Goal: Find specific page/section: Find specific page/section

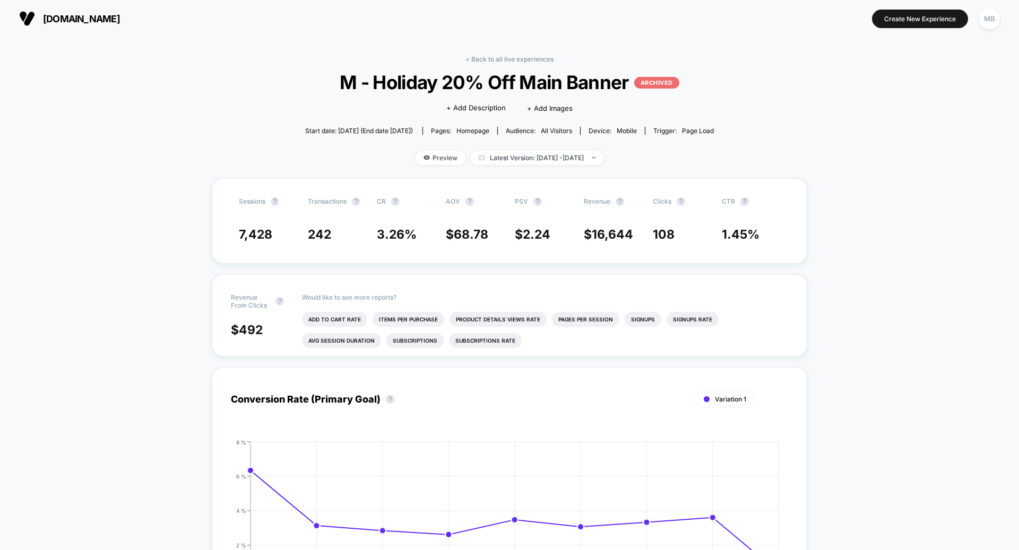
click at [48, 22] on span "[DOMAIN_NAME]" at bounding box center [81, 18] width 77 height 11
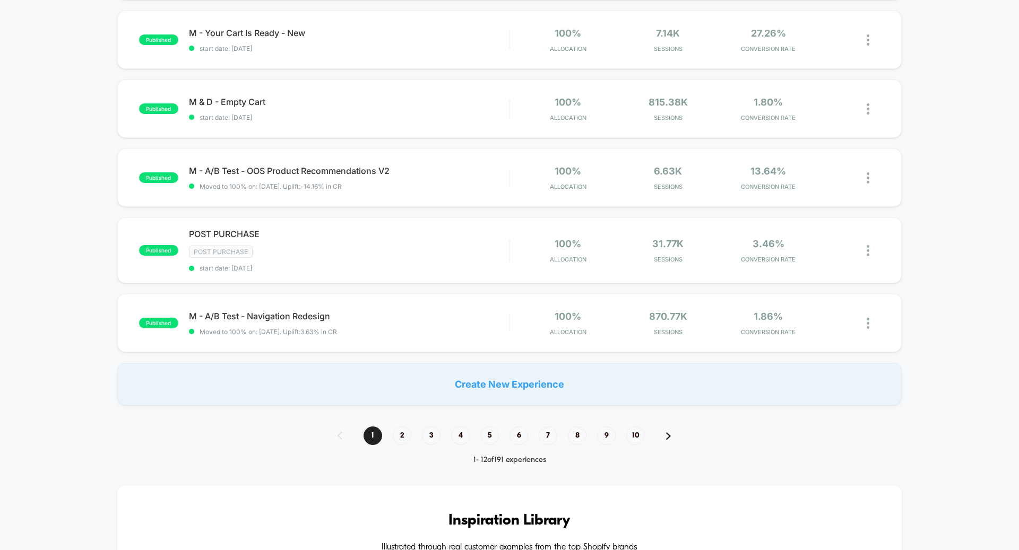
scroll to position [840, 0]
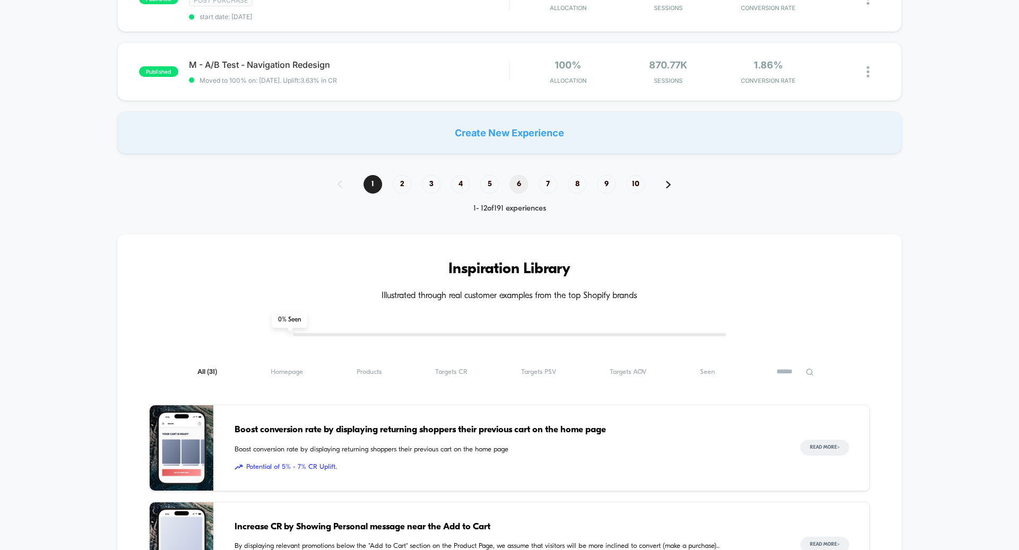
click at [518, 185] on span "6" at bounding box center [518, 184] width 19 height 19
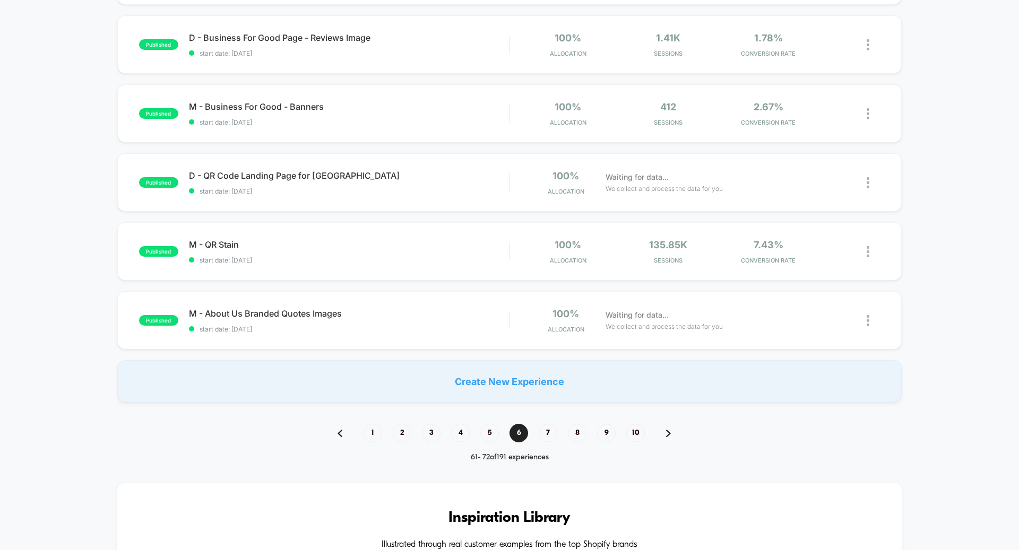
scroll to position [617, 0]
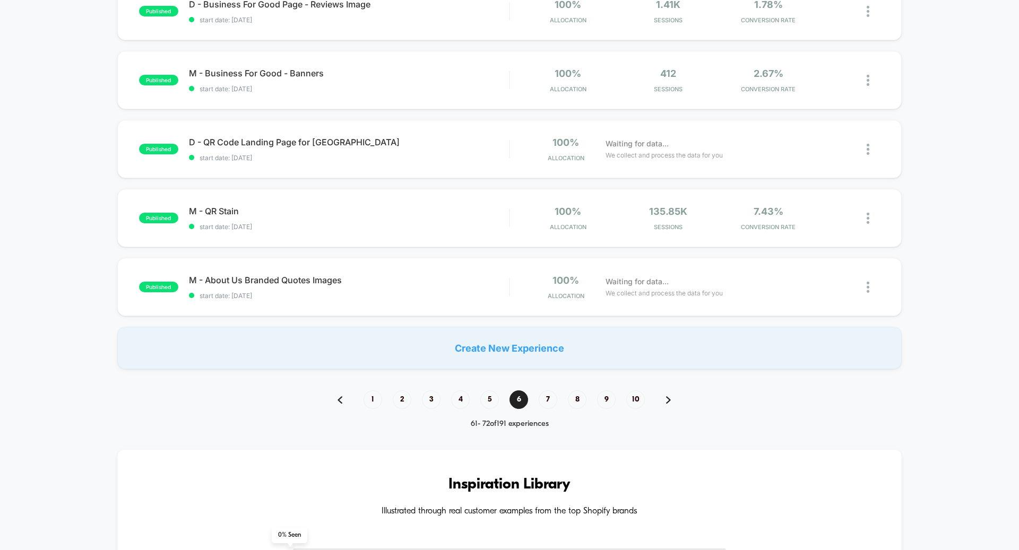
click at [641, 401] on span "10" at bounding box center [635, 400] width 19 height 19
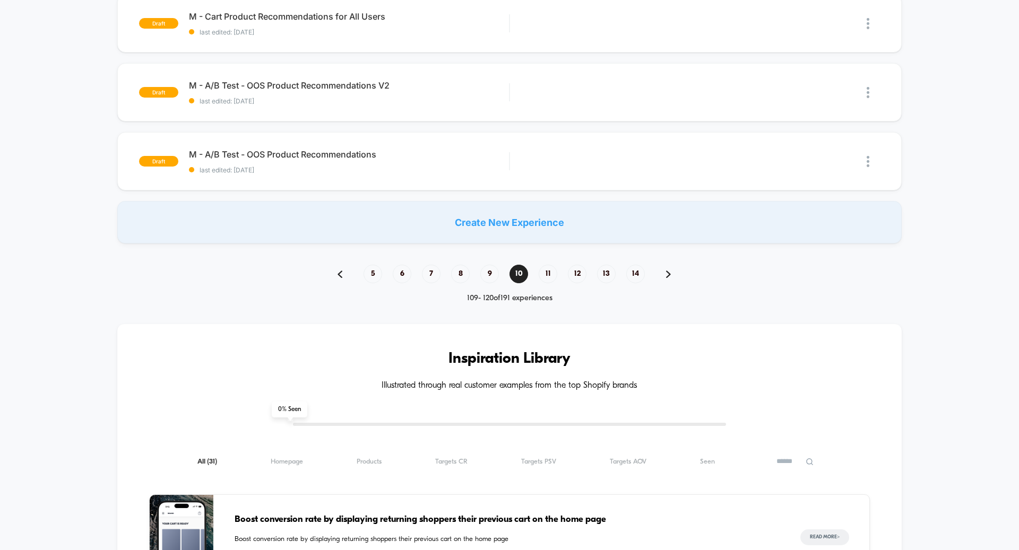
scroll to position [773, 0]
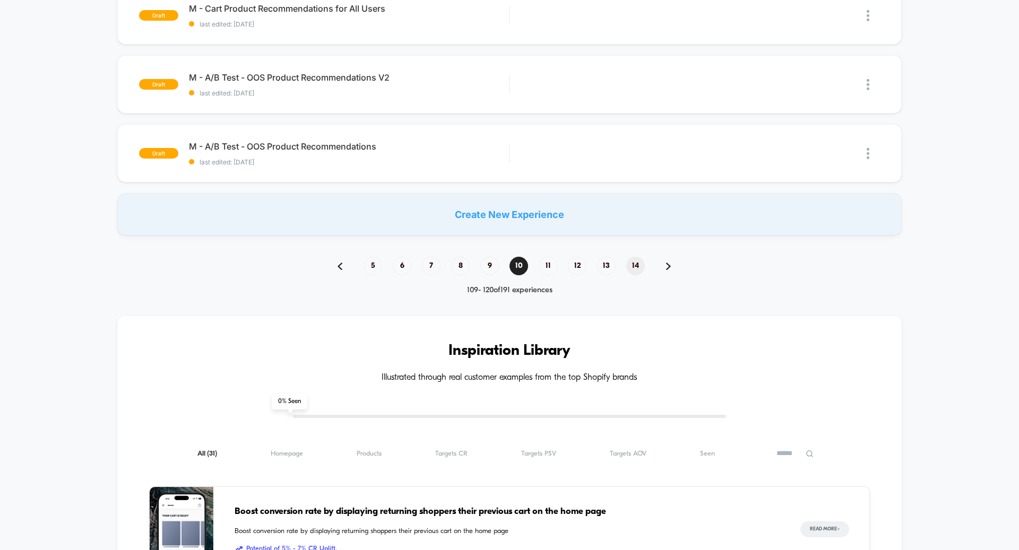
click at [634, 264] on span "14" at bounding box center [635, 266] width 19 height 19
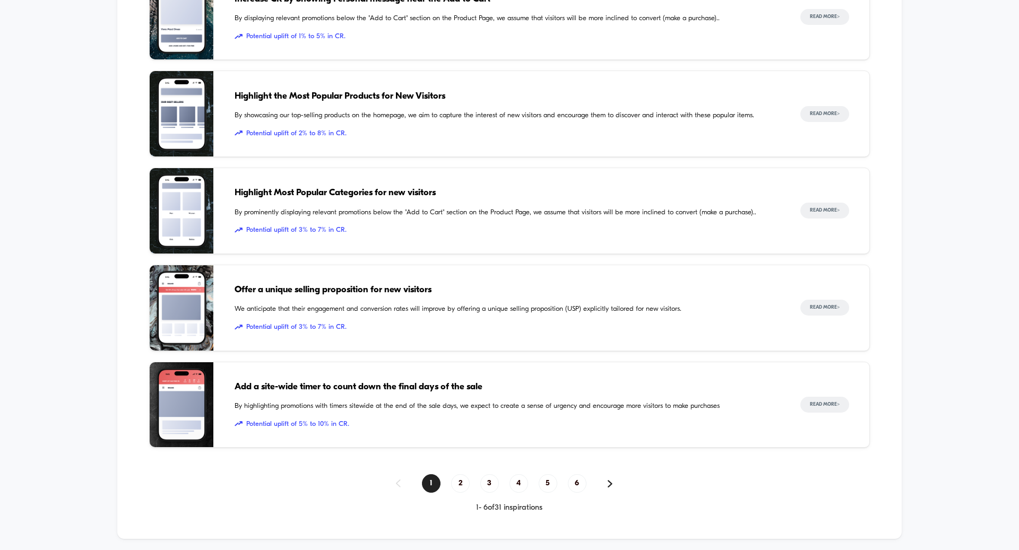
scroll to position [1383, 0]
click at [488, 480] on span "3" at bounding box center [489, 483] width 19 height 19
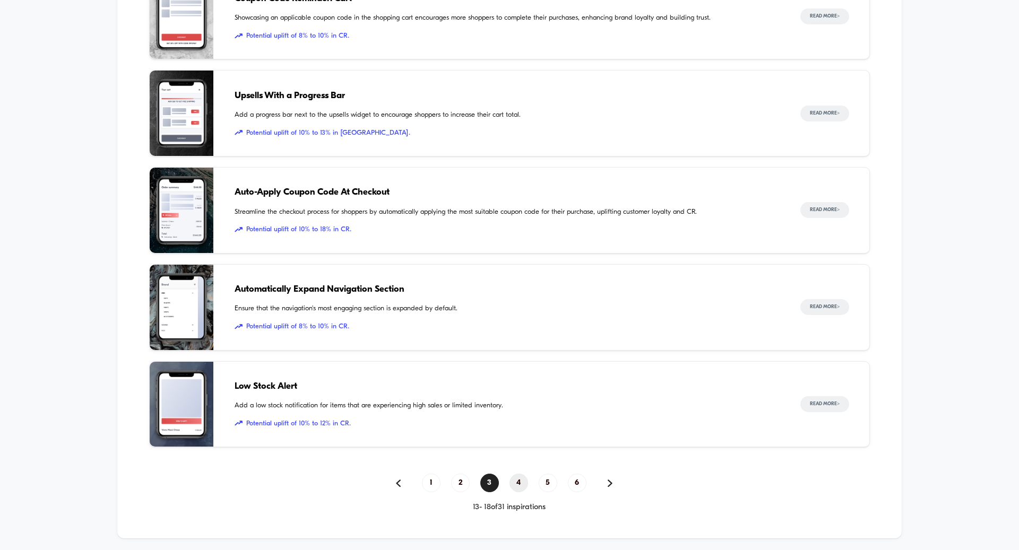
click at [520, 480] on span "4" at bounding box center [518, 483] width 19 height 19
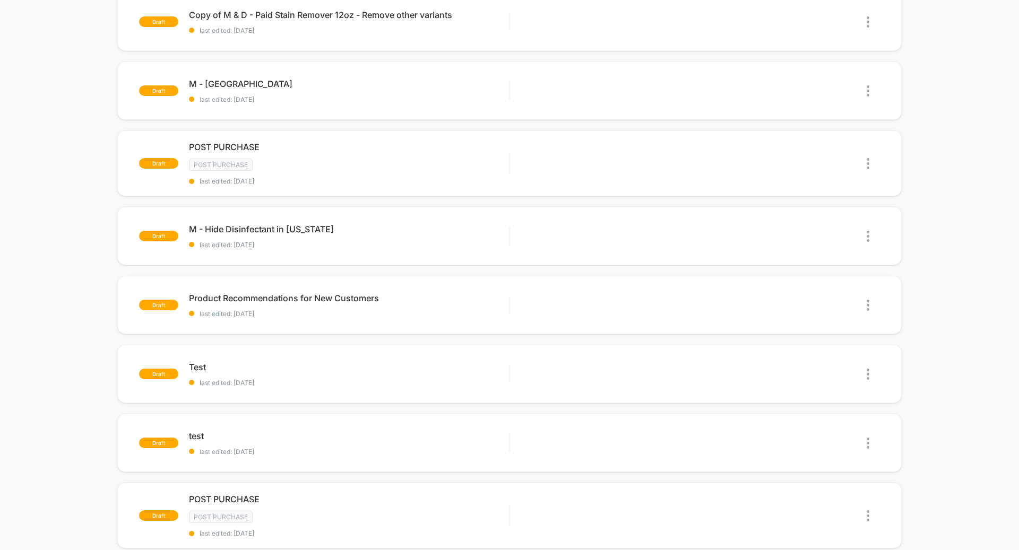
scroll to position [0, 0]
